Goal: Task Accomplishment & Management: Use online tool/utility

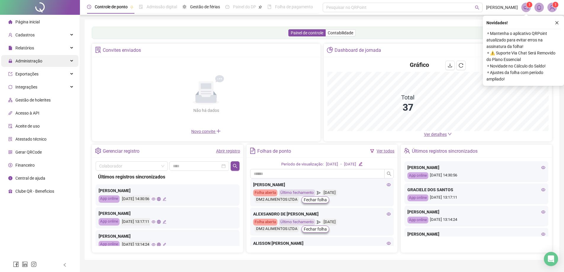
click at [37, 63] on span "Administração" at bounding box center [28, 61] width 27 height 5
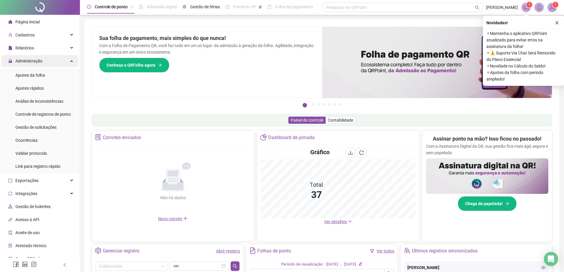
click at [35, 61] on span "Administração" at bounding box center [28, 61] width 27 height 5
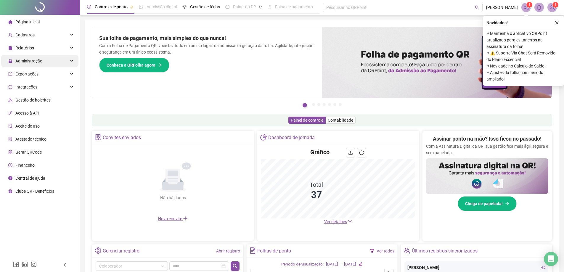
click at [35, 61] on span "Administração" at bounding box center [28, 61] width 27 height 5
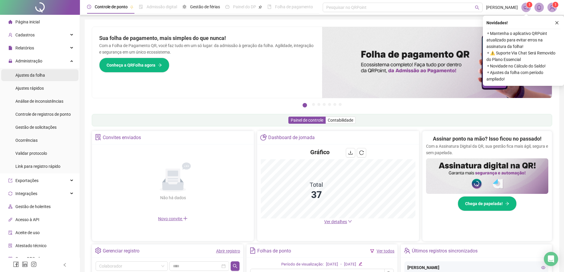
click at [39, 77] on span "Ajustes da folha" at bounding box center [30, 75] width 30 height 5
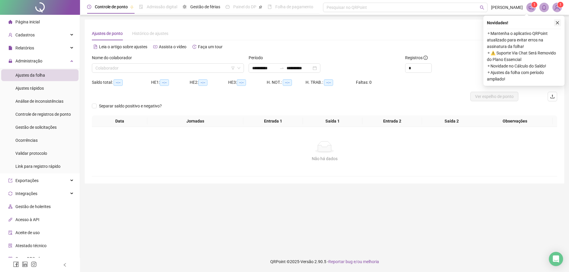
click at [557, 23] on icon "close" at bounding box center [557, 22] width 3 height 3
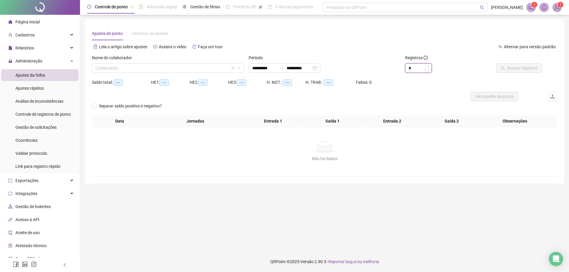
type input "*"
click at [427, 67] on icon "up" at bounding box center [428, 66] width 2 height 2
click at [134, 61] on div "Nome do colaborador" at bounding box center [168, 58] width 152 height 9
click at [134, 64] on input "search" at bounding box center [164, 68] width 139 height 9
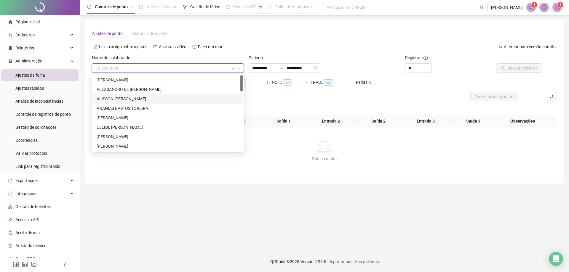
click at [154, 99] on div "ALISSON [PERSON_NAME]" at bounding box center [168, 99] width 142 height 7
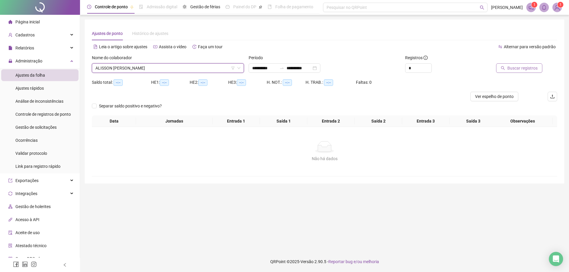
click at [518, 70] on span "Buscar registros" at bounding box center [522, 68] width 30 height 7
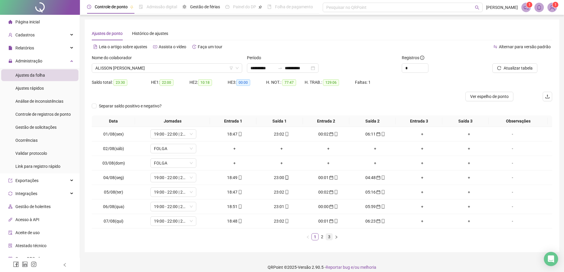
click at [329, 237] on link "3" at bounding box center [329, 237] width 7 height 7
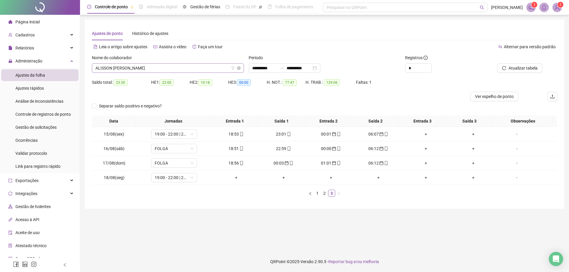
click at [168, 65] on span "ALISSON [PERSON_NAME]" at bounding box center [167, 68] width 145 height 9
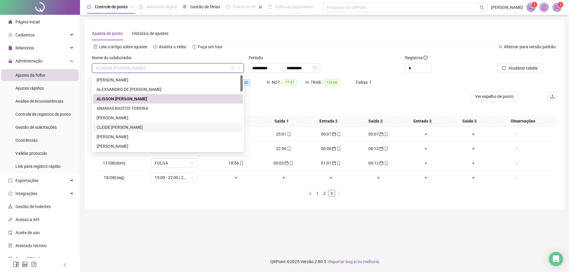
click at [148, 128] on div "CLEIDE [PERSON_NAME]" at bounding box center [168, 127] width 142 height 7
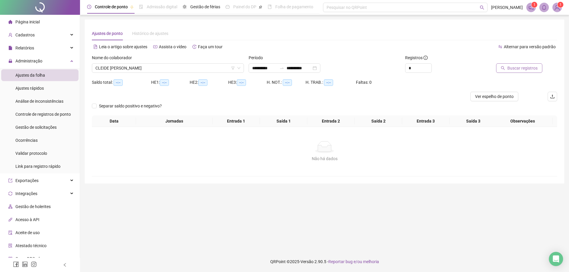
click at [523, 69] on span "Buscar registros" at bounding box center [522, 68] width 30 height 7
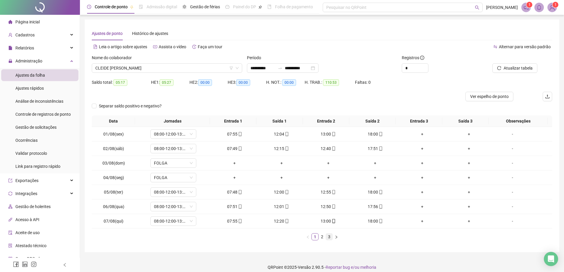
click at [330, 236] on link "3" at bounding box center [329, 237] width 7 height 7
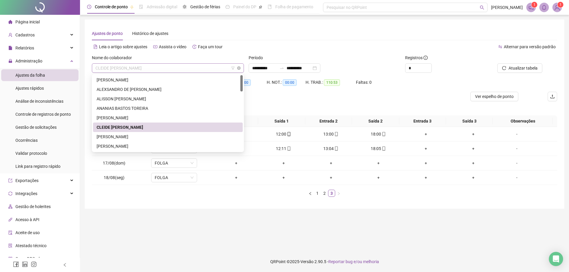
click at [160, 70] on span "CLEIDE [PERSON_NAME]" at bounding box center [167, 68] width 145 height 9
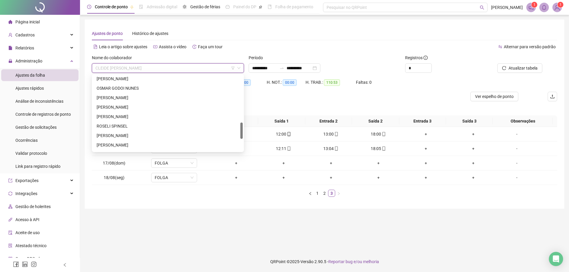
scroll to position [229, 0]
drag, startPoint x: 240, startPoint y: 85, endPoint x: 241, endPoint y: 135, distance: 49.5
click at [241, 135] on div at bounding box center [241, 133] width 2 height 16
click at [129, 136] on div "[PERSON_NAME]" at bounding box center [168, 135] width 142 height 7
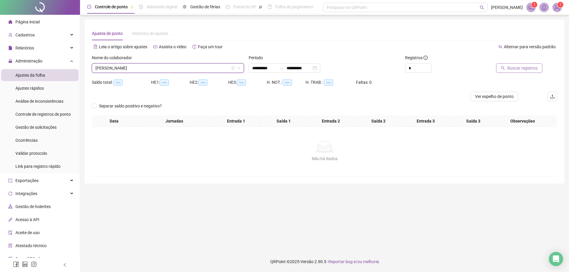
click at [521, 69] on span "Buscar registros" at bounding box center [522, 68] width 30 height 7
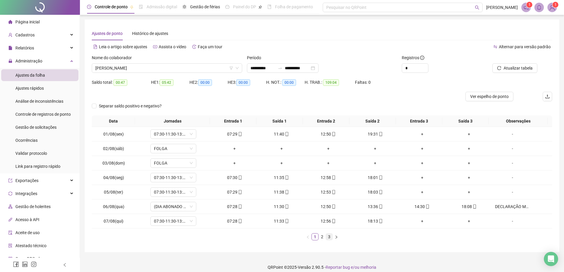
click at [327, 237] on link "3" at bounding box center [329, 237] width 7 height 7
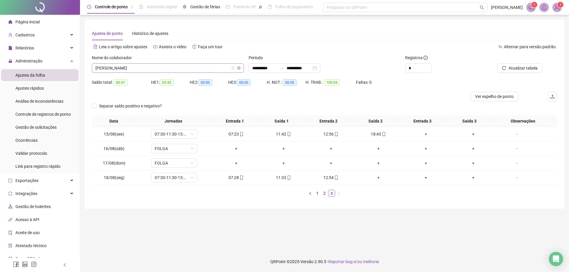
click at [178, 68] on span "[PERSON_NAME]" at bounding box center [167, 68] width 145 height 9
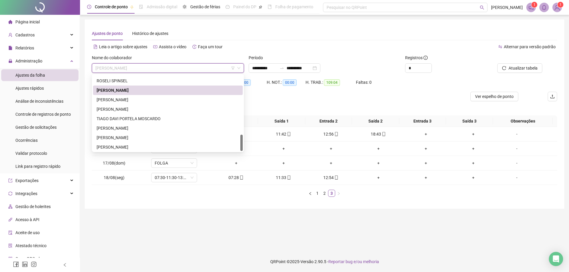
scroll to position [275, 0]
drag, startPoint x: 241, startPoint y: 132, endPoint x: 242, endPoint y: 148, distance: 15.7
click at [242, 148] on div at bounding box center [241, 143] width 2 height 16
click at [148, 127] on div "[PERSON_NAME]" at bounding box center [168, 127] width 142 height 7
